Goal: Task Accomplishment & Management: Complete application form

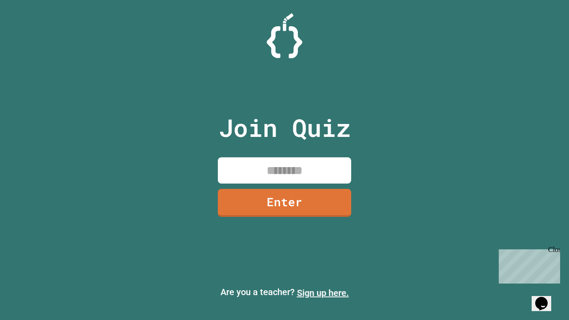
click at [323, 293] on link "Sign up here." at bounding box center [323, 293] width 52 height 11
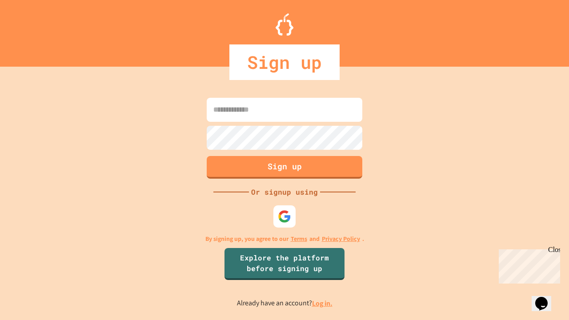
click at [323, 303] on link "Log in." at bounding box center [322, 303] width 20 height 9
